Goal: Find contact information: Find contact information

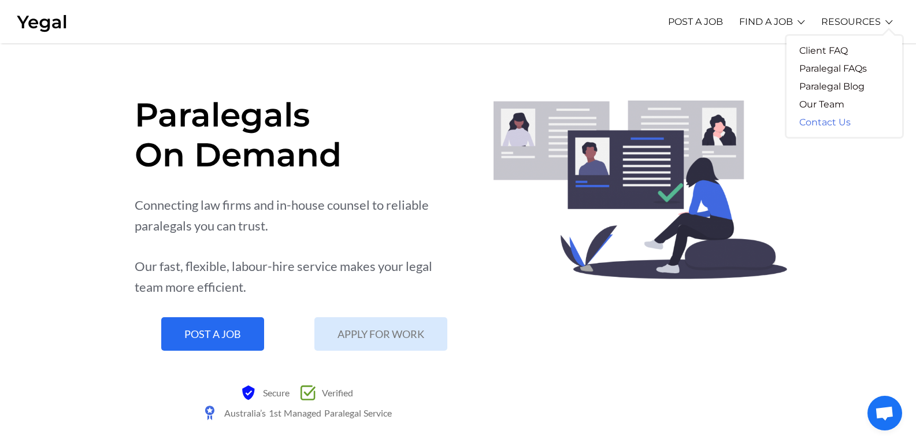
click at [831, 123] on link "Contact Us" at bounding box center [825, 122] width 77 height 18
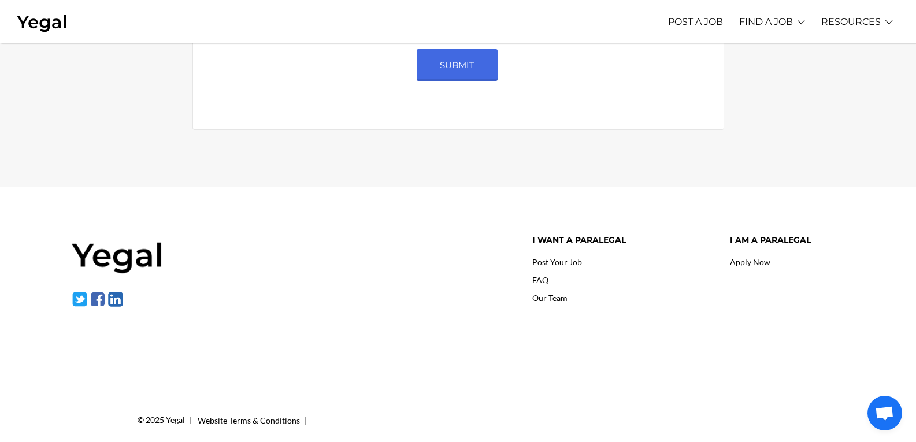
scroll to position [646, 0]
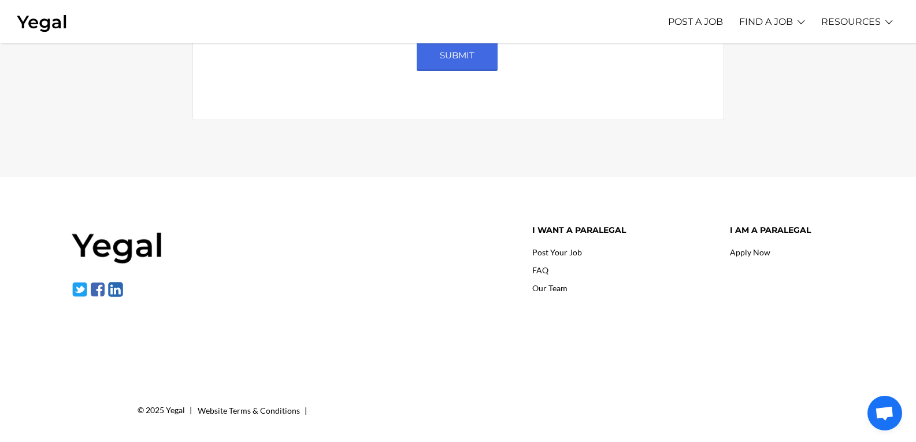
click at [100, 294] on img at bounding box center [98, 290] width 16 height 16
